Goal: Communication & Community: Answer question/provide support

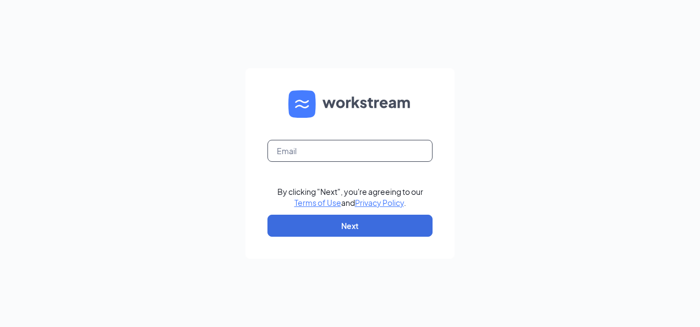
click at [300, 146] on input "text" at bounding box center [349, 151] width 165 height 22
click at [300, 148] on input "text" at bounding box center [349, 151] width 165 height 22
type input "belkis@teamculvers.com"
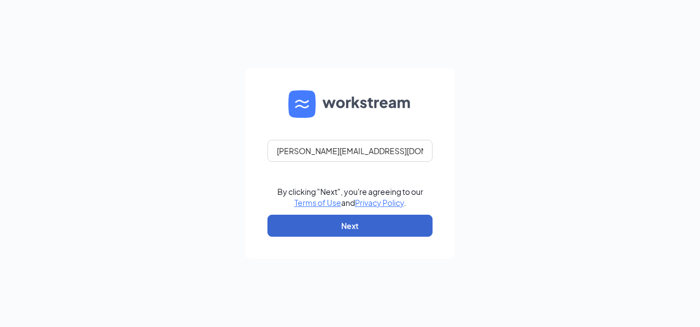
click at [398, 225] on button "Next" at bounding box center [349, 225] width 165 height 22
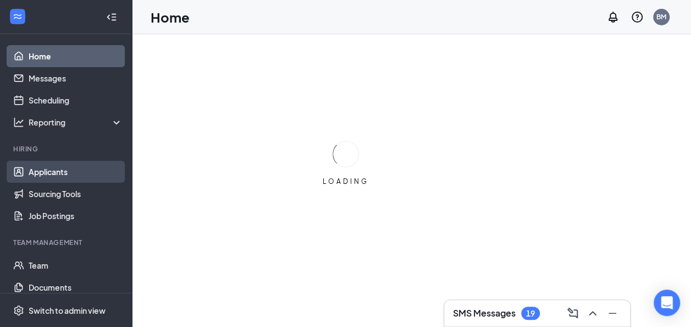
click at [41, 179] on link "Applicants" at bounding box center [76, 172] width 94 height 22
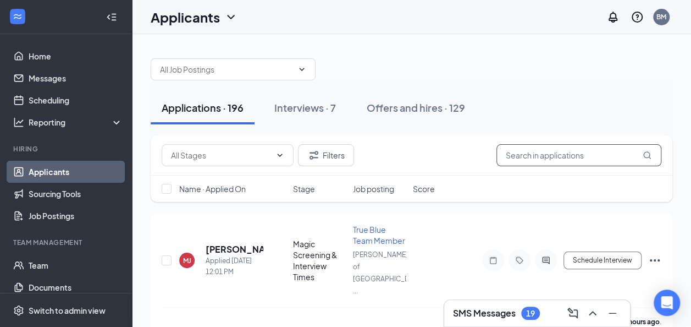
click at [569, 153] on input "text" at bounding box center [579, 155] width 165 height 22
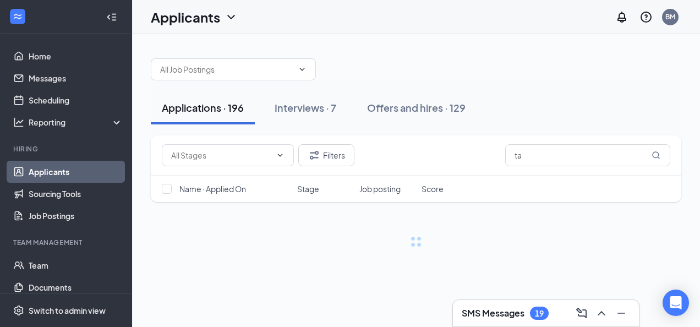
click at [502, 313] on h3 "SMS Messages" at bounding box center [492, 313] width 63 height 12
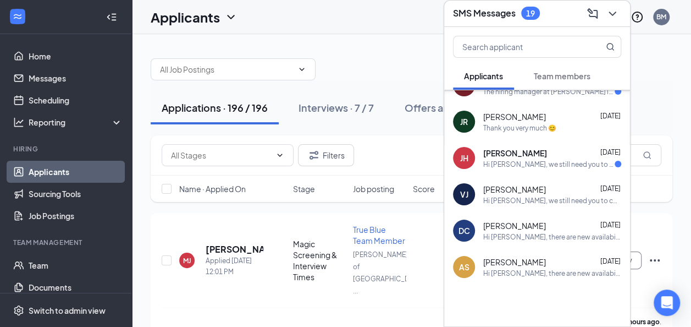
scroll to position [109, 0]
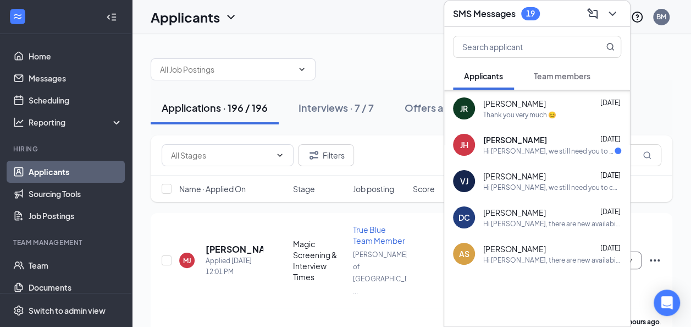
click at [579, 84] on button "Team members" at bounding box center [562, 75] width 79 height 27
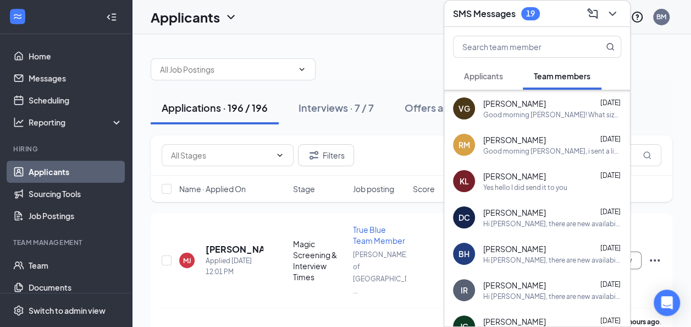
click at [493, 83] on button "Applicants" at bounding box center [483, 75] width 61 height 27
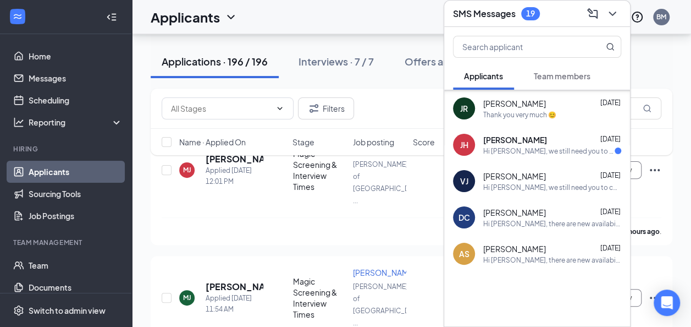
click at [612, 13] on icon "ChevronDown" at bounding box center [612, 13] width 13 height 13
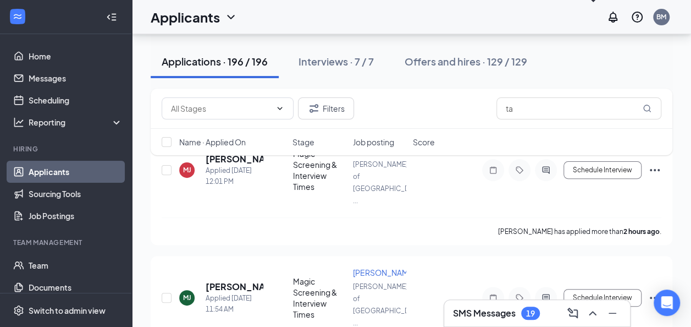
scroll to position [0, 0]
click at [539, 109] on input "ta" at bounding box center [579, 108] width 165 height 22
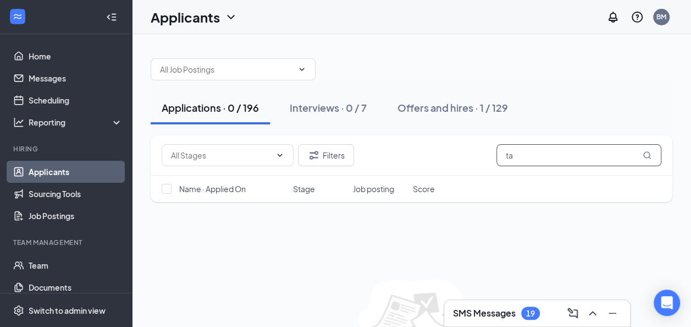
type input "t"
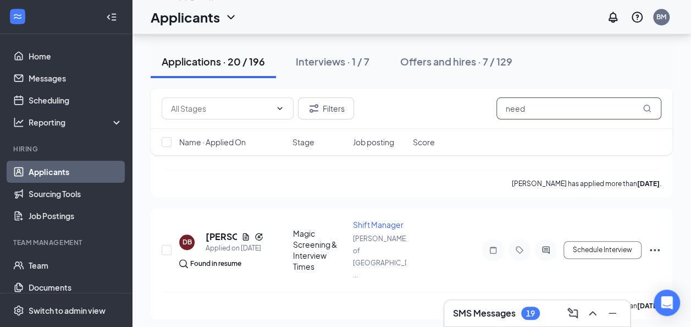
scroll to position [540, 0]
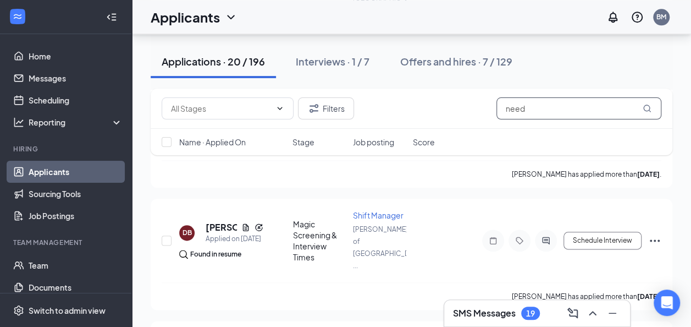
click at [571, 109] on input "need" at bounding box center [579, 108] width 165 height 22
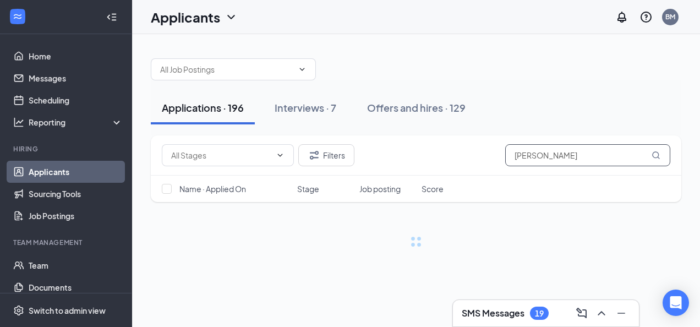
type input "nedd"
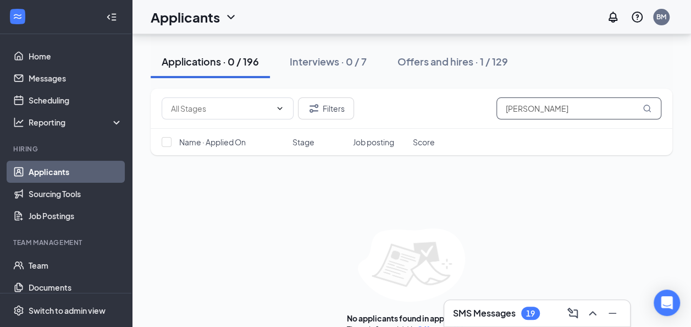
scroll to position [71, 0]
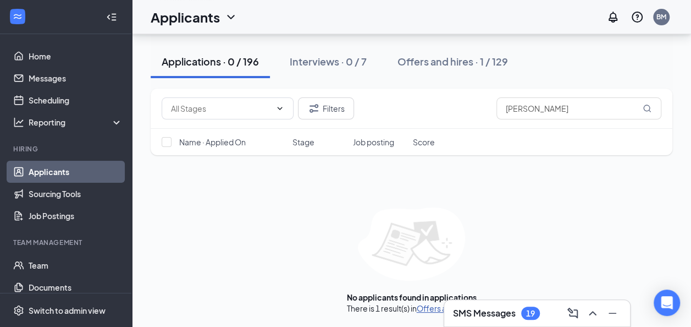
click at [437, 311] on link "Offers and hires" at bounding box center [446, 308] width 58 height 10
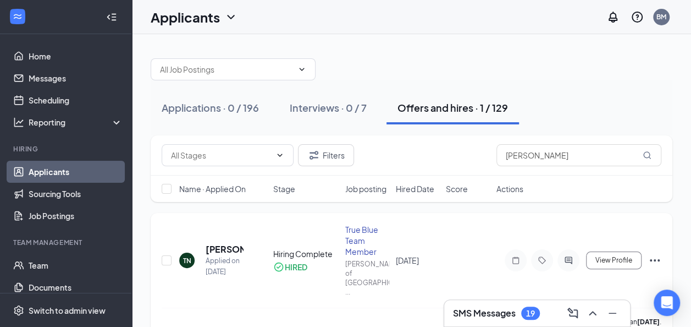
click at [231, 243] on h5 "TaNysia Nedd" at bounding box center [225, 249] width 38 height 12
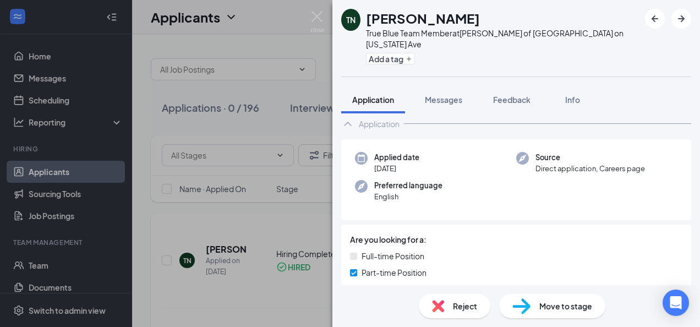
scroll to position [64, 0]
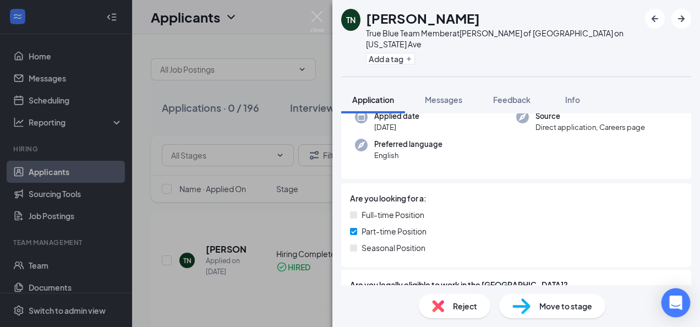
click at [667, 302] on div "Open Intercom Messenger" at bounding box center [675, 302] width 29 height 29
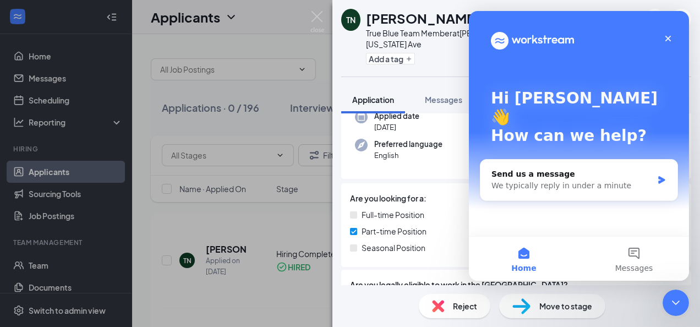
scroll to position [0, 0]
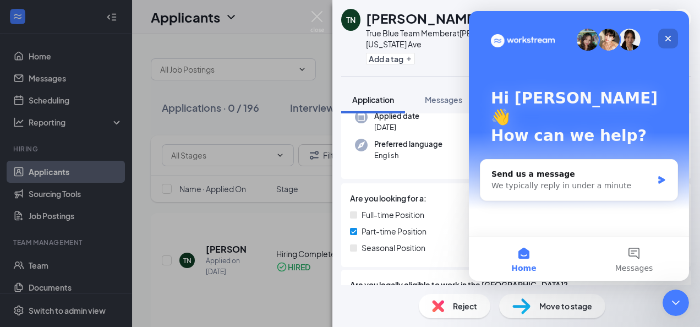
click at [665, 40] on icon "Close" at bounding box center [667, 38] width 9 height 9
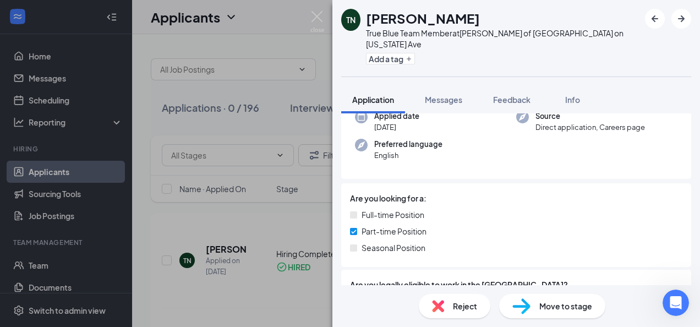
click at [316, 16] on img at bounding box center [317, 21] width 14 height 21
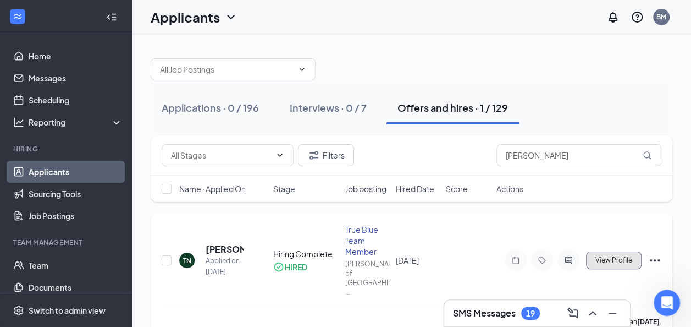
click at [617, 256] on button "View Profile" at bounding box center [614, 260] width 56 height 18
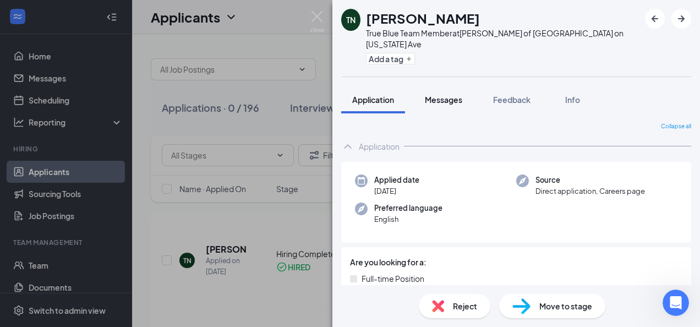
click at [450, 95] on span "Messages" at bounding box center [443, 100] width 37 height 10
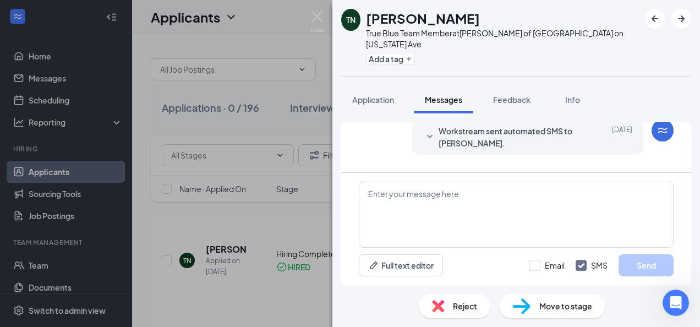
scroll to position [241, 0]
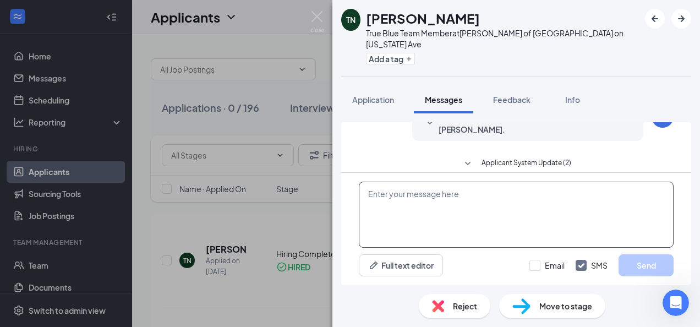
click at [565, 197] on textarea at bounding box center [516, 214] width 315 height 66
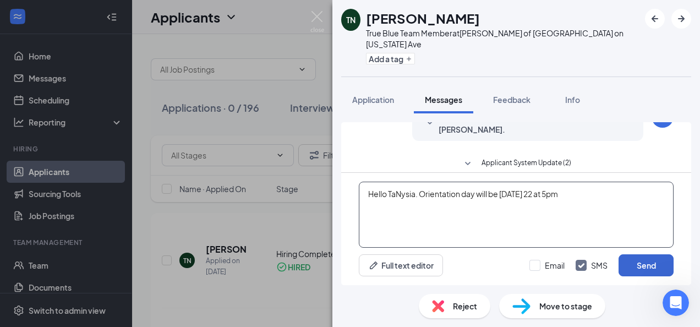
type textarea "Hello TaNysia. Orientation day will be wednesday 22 at 5pm"
click at [645, 268] on button "Send" at bounding box center [645, 265] width 55 height 22
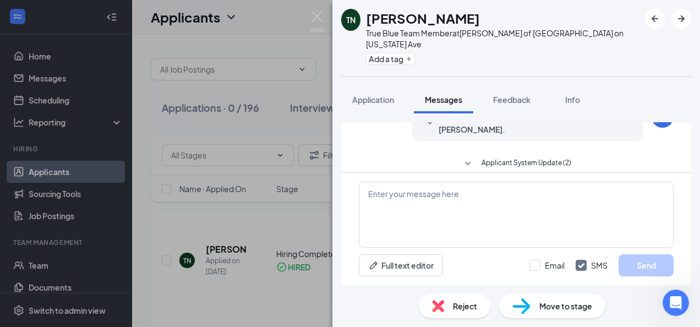
scroll to position [312, 0]
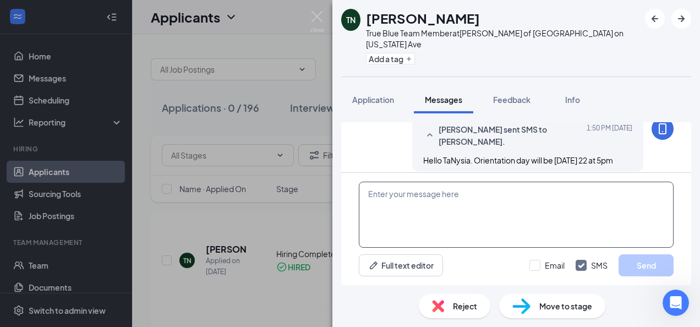
click at [558, 221] on textarea at bounding box center [516, 214] width 315 height 66
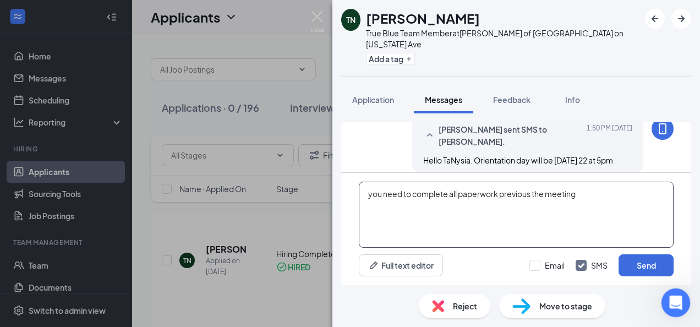
type textarea "you need to complete all paperwork previous the meeting"
click at [674, 288] on div "Open Intercom Messenger" at bounding box center [674, 301] width 36 height 36
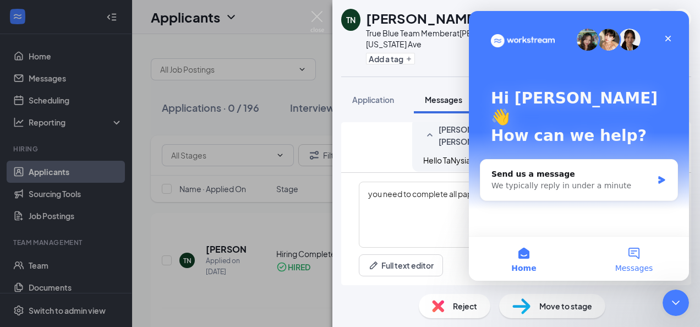
click at [647, 267] on span "Messages" at bounding box center [634, 268] width 38 height 8
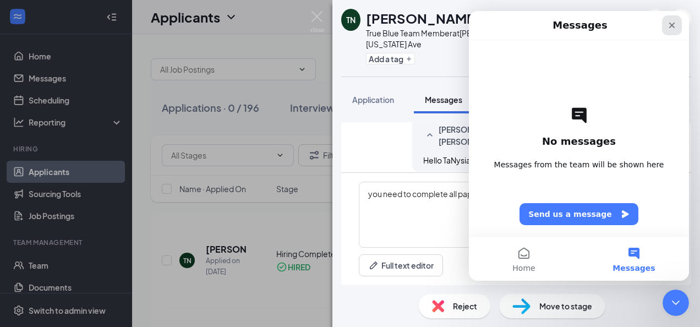
click at [671, 25] on icon "Close" at bounding box center [672, 26] width 6 height 6
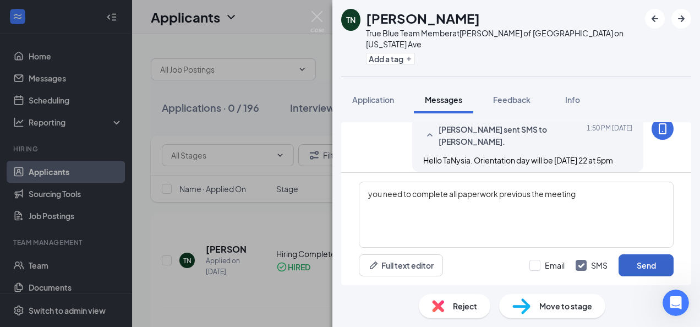
click at [647, 266] on button "Send" at bounding box center [645, 265] width 55 height 22
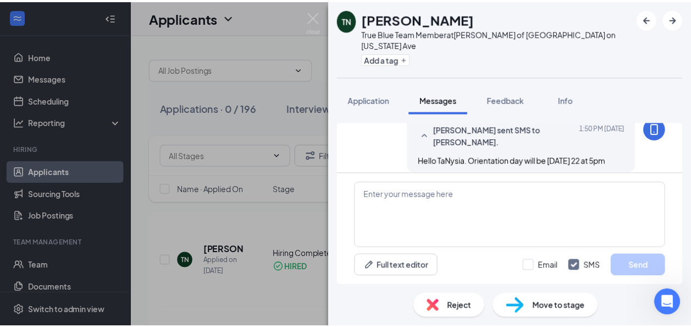
scroll to position [372, 0]
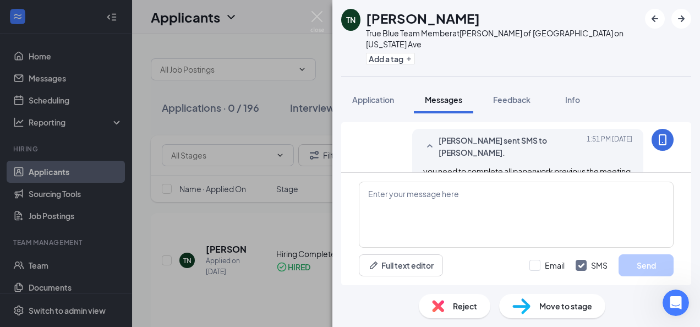
click at [321, 17] on img at bounding box center [317, 21] width 14 height 21
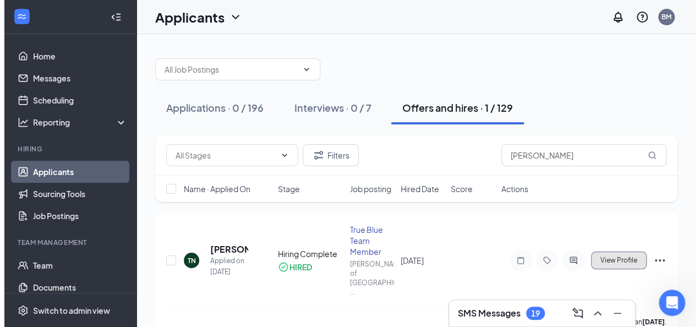
scroll to position [2, 0]
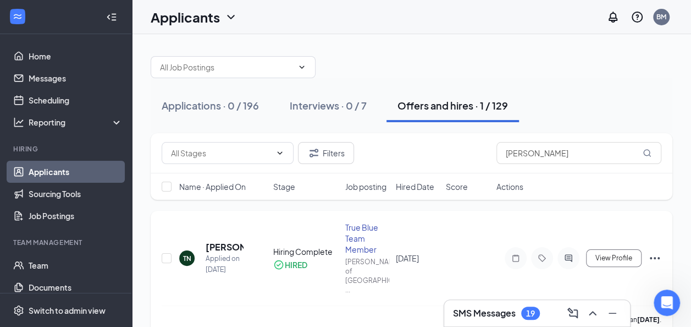
click at [213, 253] on div "Applied on Sep 22" at bounding box center [225, 264] width 38 height 22
click at [187, 254] on div "TN" at bounding box center [187, 258] width 8 height 9
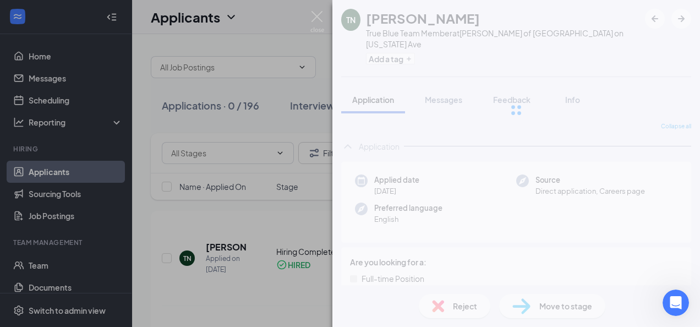
click at [189, 244] on div "TN TaNysia Nedd True Blue Team Member at Culver's of Tampa on Nebraska Ave Add …" at bounding box center [350, 163] width 700 height 327
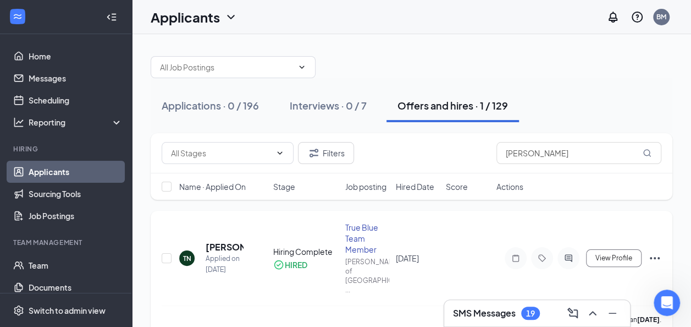
click at [209, 253] on div "Applied on Sep 22" at bounding box center [225, 264] width 38 height 22
click at [227, 253] on div "Applied on Sep 22" at bounding box center [225, 264] width 38 height 22
click at [224, 241] on h5 "TaNysia Nedd" at bounding box center [225, 247] width 38 height 12
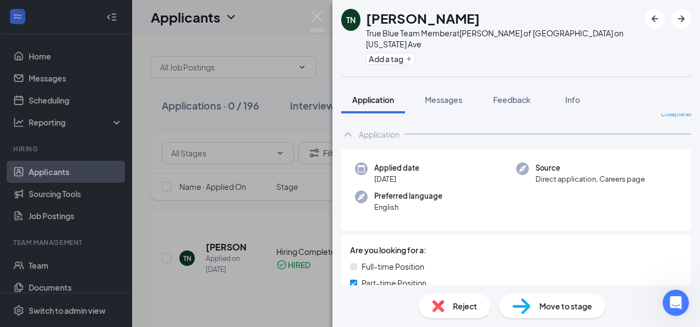
scroll to position [4, 0]
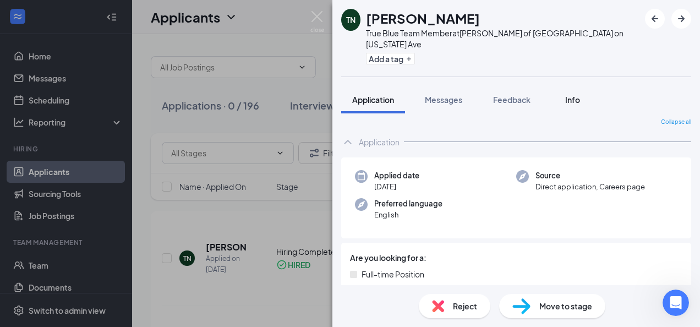
click at [572, 95] on span "Info" at bounding box center [572, 100] width 15 height 10
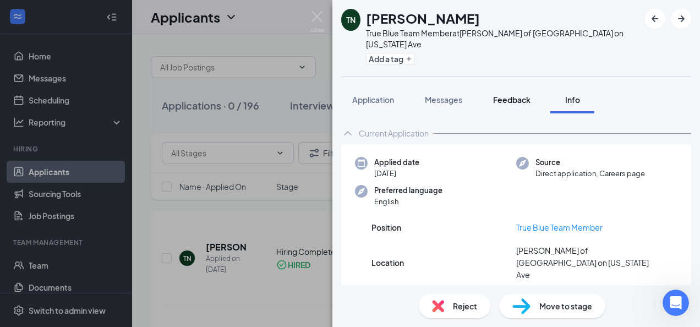
click at [515, 95] on span "Feedback" at bounding box center [511, 100] width 37 height 10
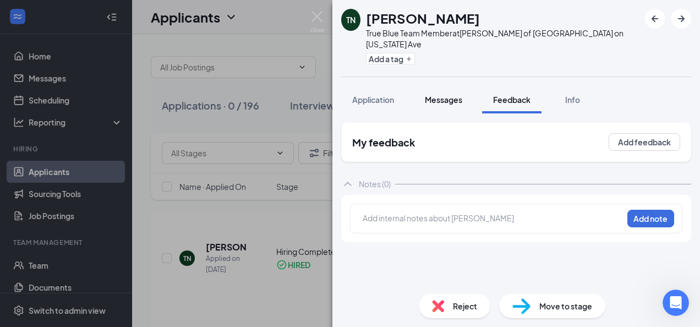
click at [442, 95] on span "Messages" at bounding box center [443, 100] width 37 height 10
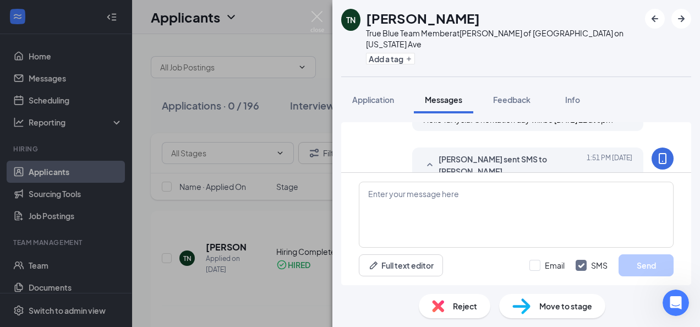
scroll to position [375, 0]
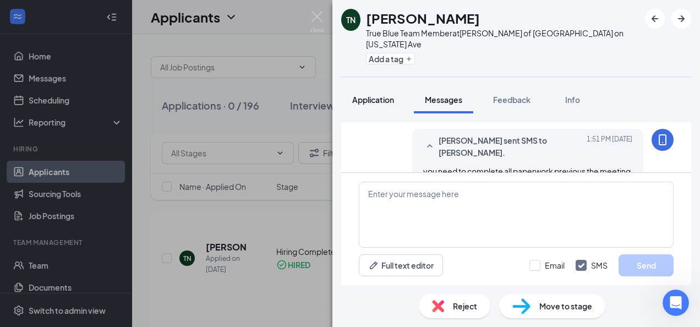
click at [378, 95] on span "Application" at bounding box center [373, 100] width 42 height 10
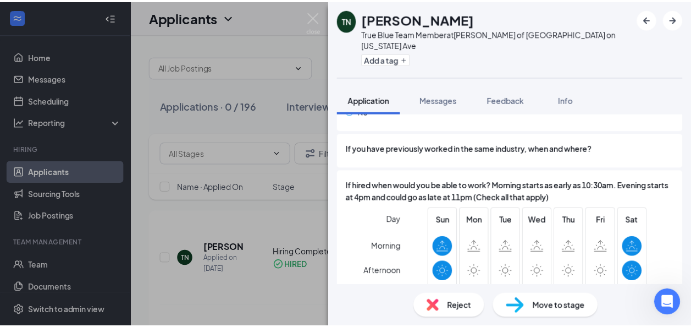
scroll to position [460, 0]
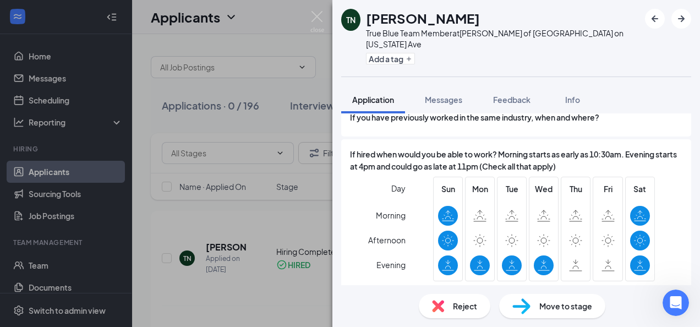
click at [320, 21] on img at bounding box center [317, 21] width 14 height 21
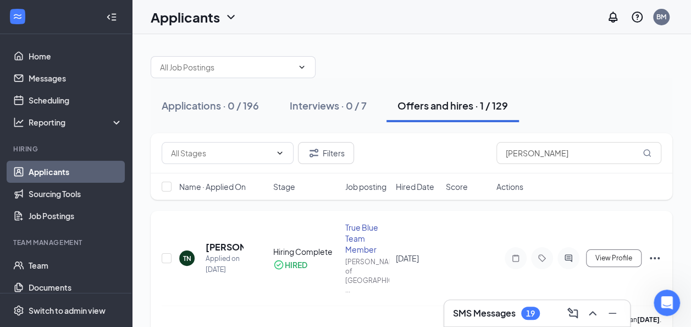
click at [654, 257] on icon "Ellipses" at bounding box center [655, 258] width 10 height 2
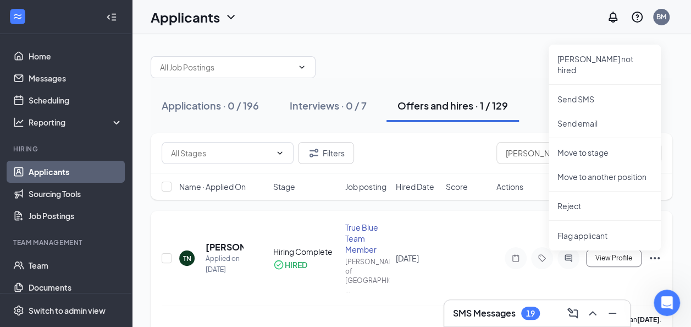
click at [537, 305] on div "TaNysia Nedd has applied more than 23 days ago ." at bounding box center [412, 318] width 500 height 27
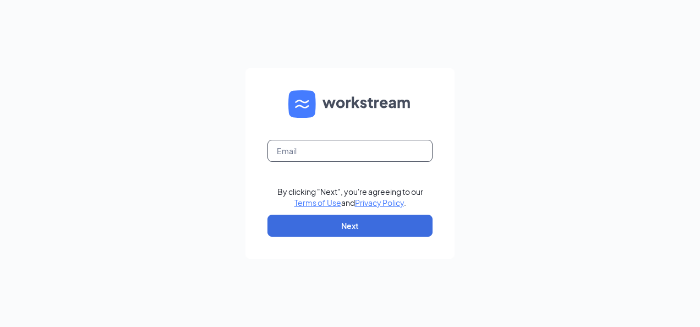
click at [360, 155] on input "text" at bounding box center [349, 151] width 165 height 22
type input "belkis@teamculvers.com"
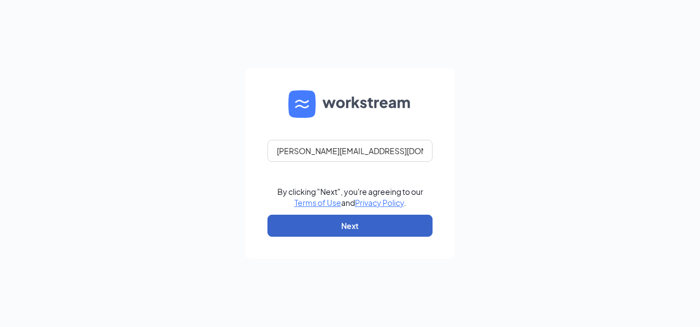
click at [337, 225] on button "Next" at bounding box center [349, 225] width 165 height 22
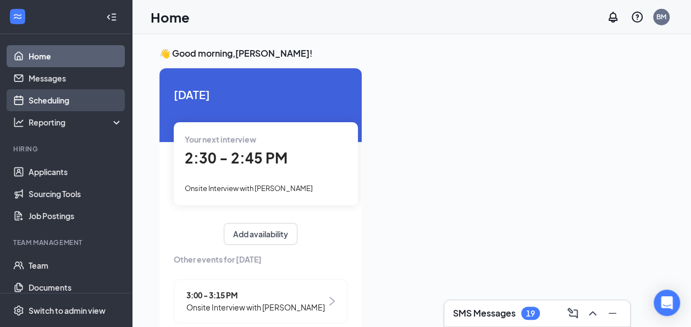
click at [56, 98] on link "Scheduling" at bounding box center [76, 100] width 94 height 22
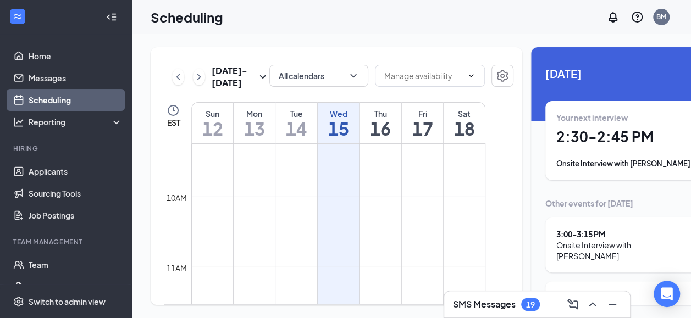
scroll to position [655, 0]
click at [256, 84] on icon "SmallChevronDown" at bounding box center [262, 76] width 13 height 13
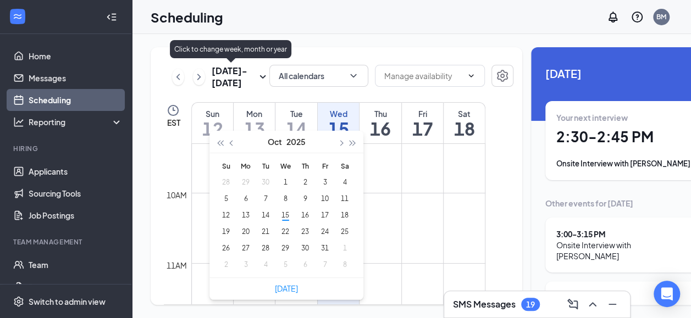
click at [235, 88] on h3 "[DATE] - [DATE]" at bounding box center [234, 77] width 45 height 24
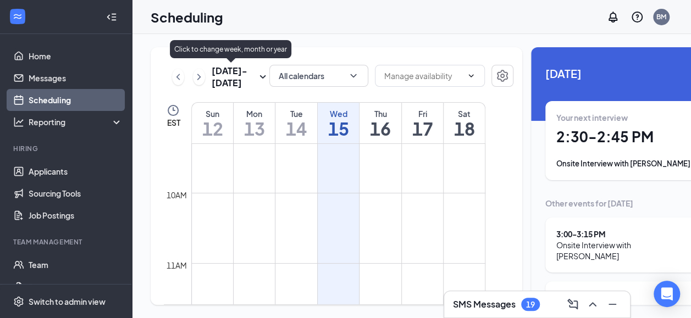
click at [256, 84] on icon "SmallChevronDown" at bounding box center [262, 76] width 13 height 13
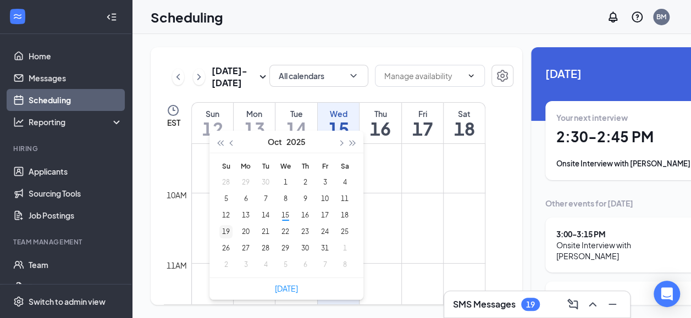
click at [226, 232] on div "19" at bounding box center [225, 231] width 13 height 13
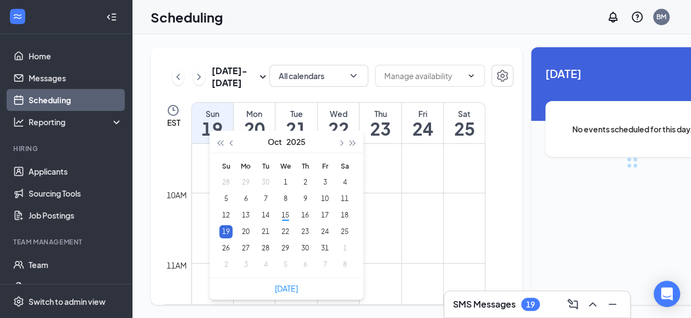
type input "[DATE]"
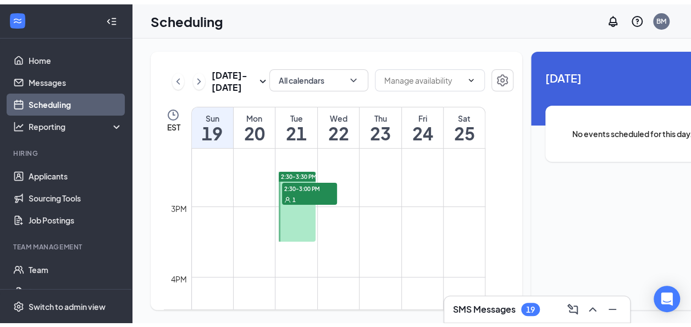
scroll to position [998, 0]
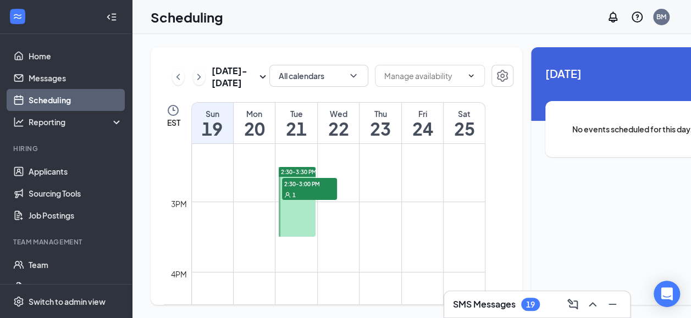
click at [300, 138] on h1 "21" at bounding box center [296, 128] width 41 height 19
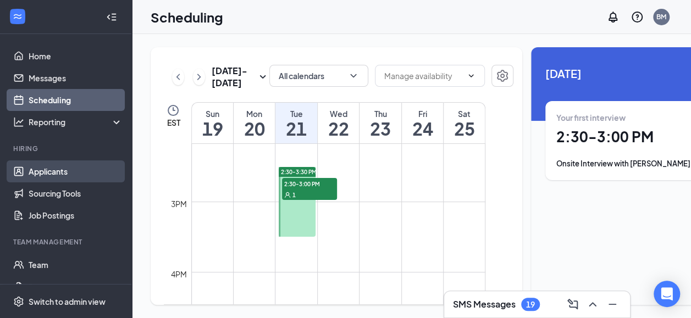
click at [53, 169] on link "Applicants" at bounding box center [76, 172] width 94 height 22
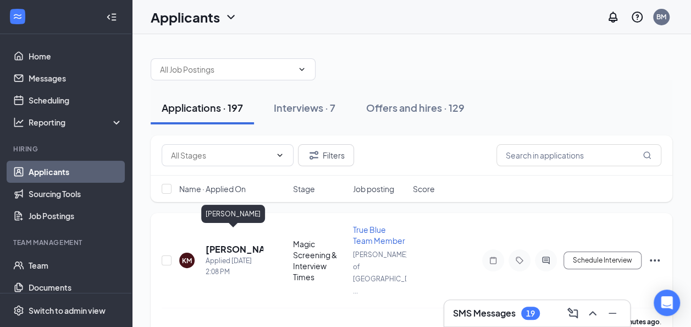
drag, startPoint x: 217, startPoint y: 238, endPoint x: 202, endPoint y: 258, distance: 25.3
click at [202, 258] on div "KM [PERSON_NAME] Applied [DATE] 2:08 PM" at bounding box center [232, 260] width 107 height 34
